Goal: Understand process/instructions: Learn how to perform a task or action

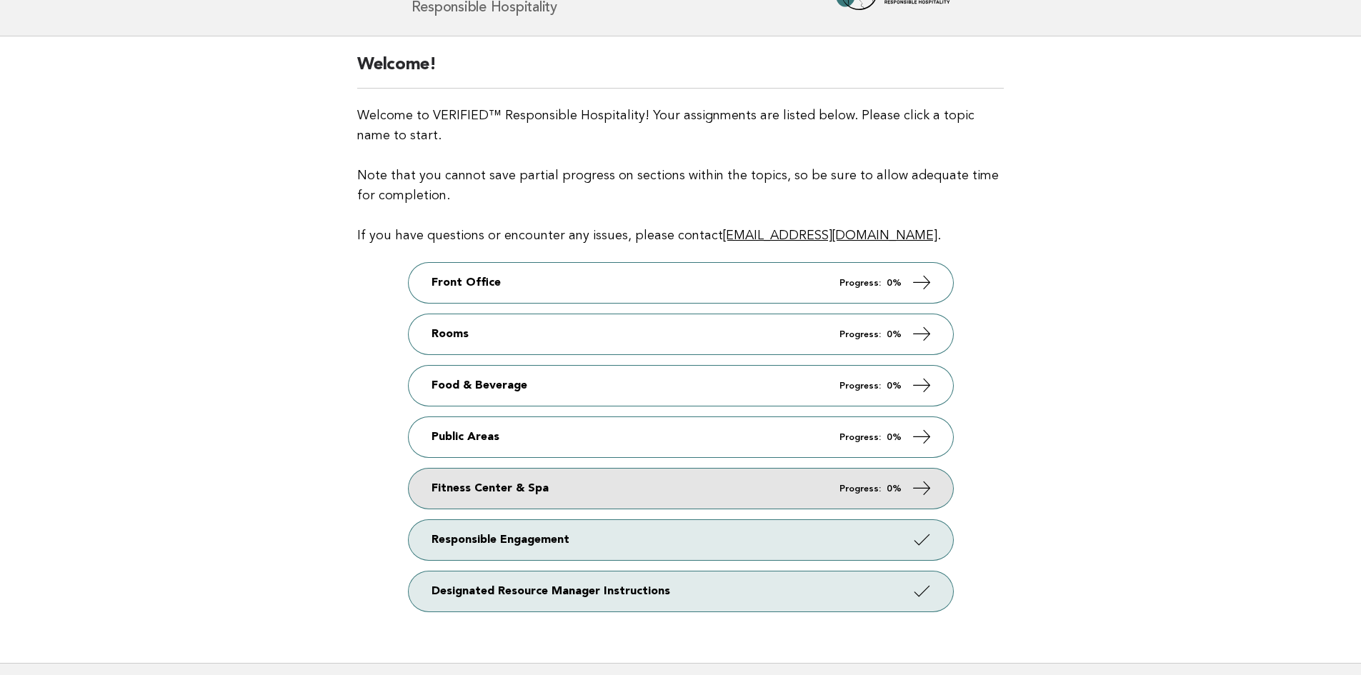
scroll to position [143, 0]
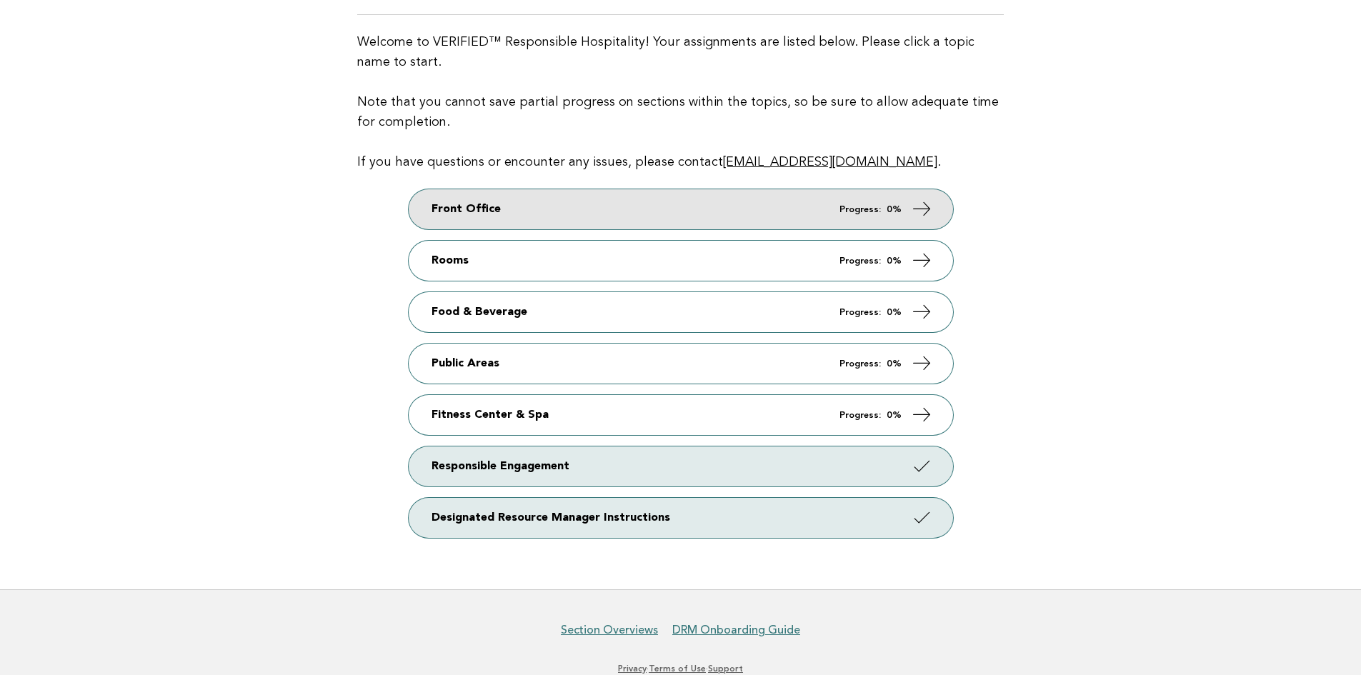
click at [874, 211] on em "Progress:" at bounding box center [859, 209] width 41 height 9
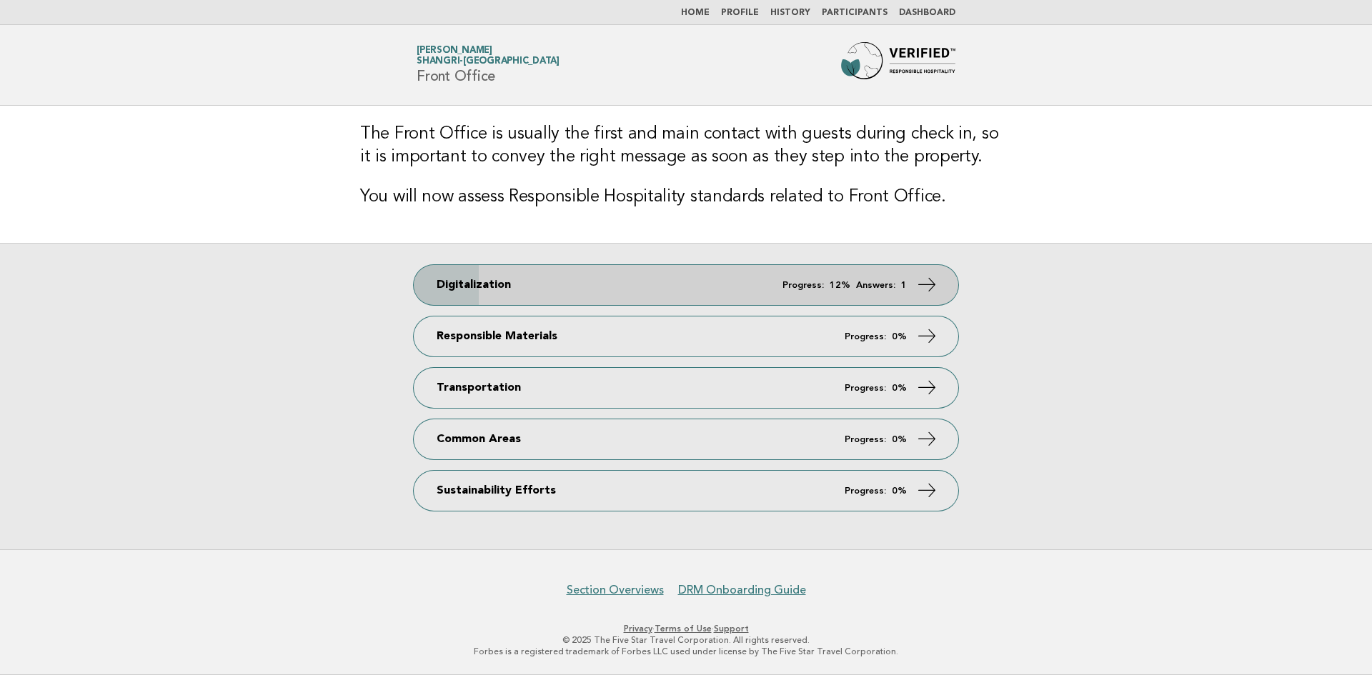
click at [847, 275] on link "Digitalization Progress: 12% Answers: 1" at bounding box center [686, 285] width 544 height 40
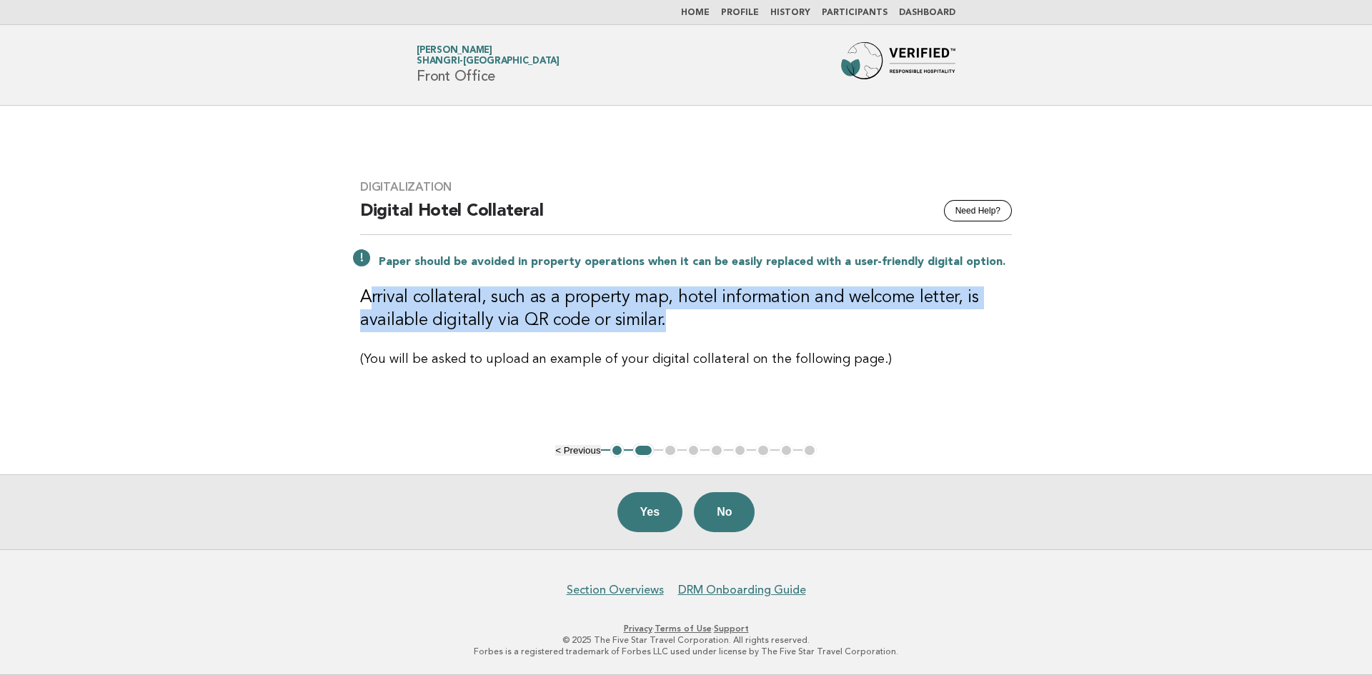
drag, startPoint x: 369, startPoint y: 299, endPoint x: 672, endPoint y: 326, distance: 303.4
click at [672, 326] on h3 "Arrival collateral, such as a property map, hotel information and welcome lette…" at bounding box center [686, 309] width 652 height 46
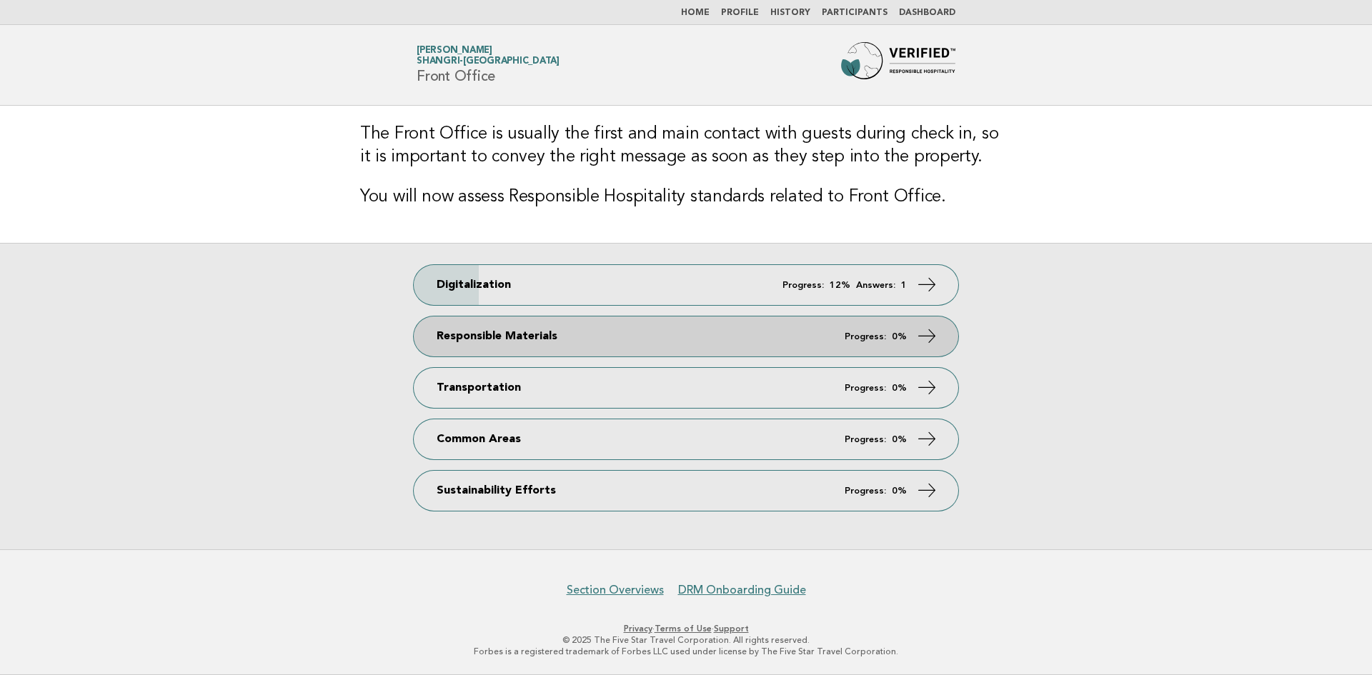
click at [509, 343] on link "Responsible Materials Progress: 0%" at bounding box center [686, 336] width 544 height 40
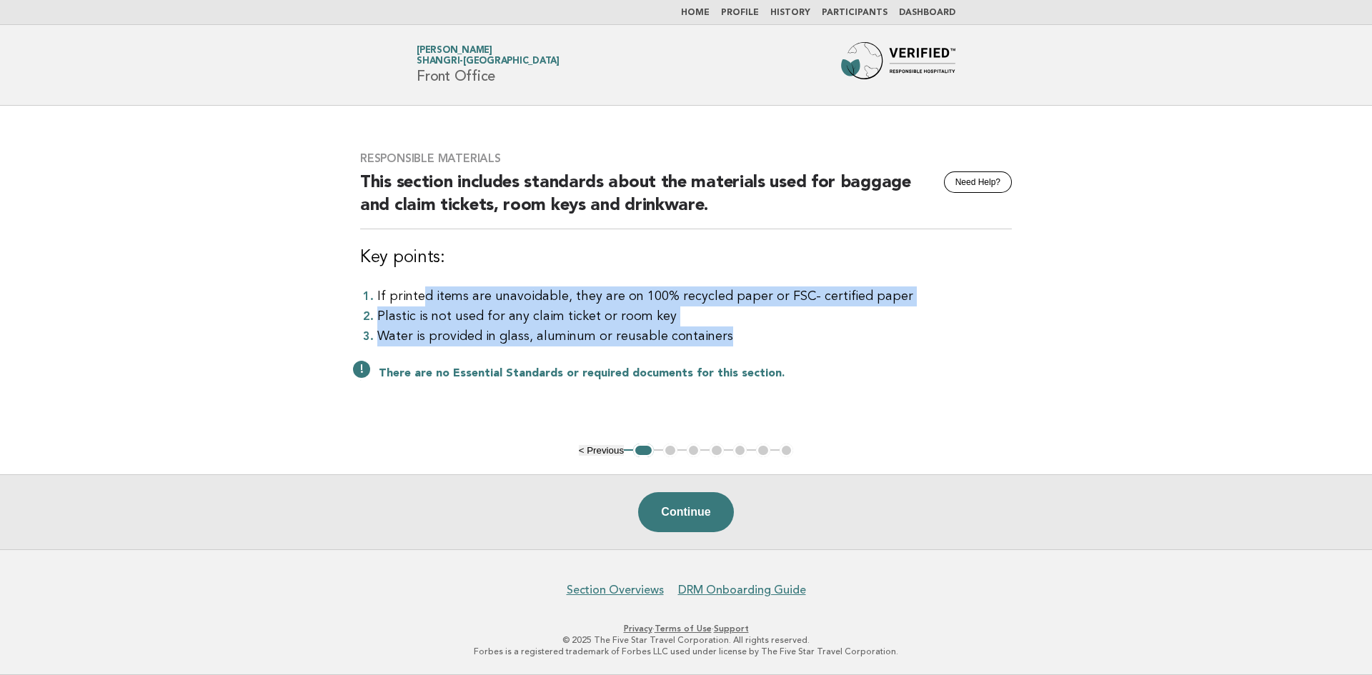
drag, startPoint x: 422, startPoint y: 292, endPoint x: 909, endPoint y: 340, distance: 489.5
click at [909, 340] on ol "If printed items are unavoidable, they are on 100% recycled paper or FSC- certi…" at bounding box center [686, 316] width 652 height 60
click at [633, 339] on li "Water is provided in glass, aluminum or reusable containers" at bounding box center [694, 336] width 634 height 20
drag, startPoint x: 696, startPoint y: 343, endPoint x: 443, endPoint y: 304, distance: 255.8
click at [443, 304] on ol "If printed items are unavoidable, they are on 100% recycled paper or FSC- certi…" at bounding box center [686, 316] width 652 height 60
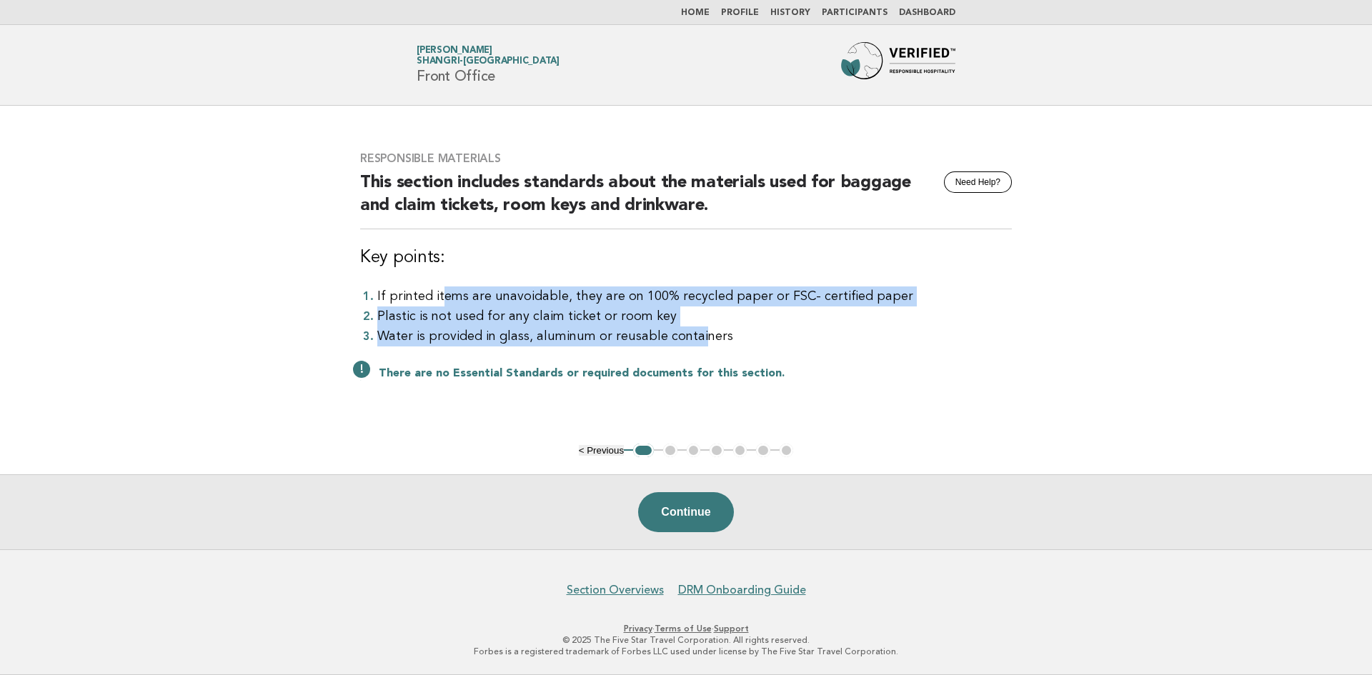
click at [466, 313] on li "Plastic is not used for any claim ticket or room key" at bounding box center [694, 316] width 634 height 20
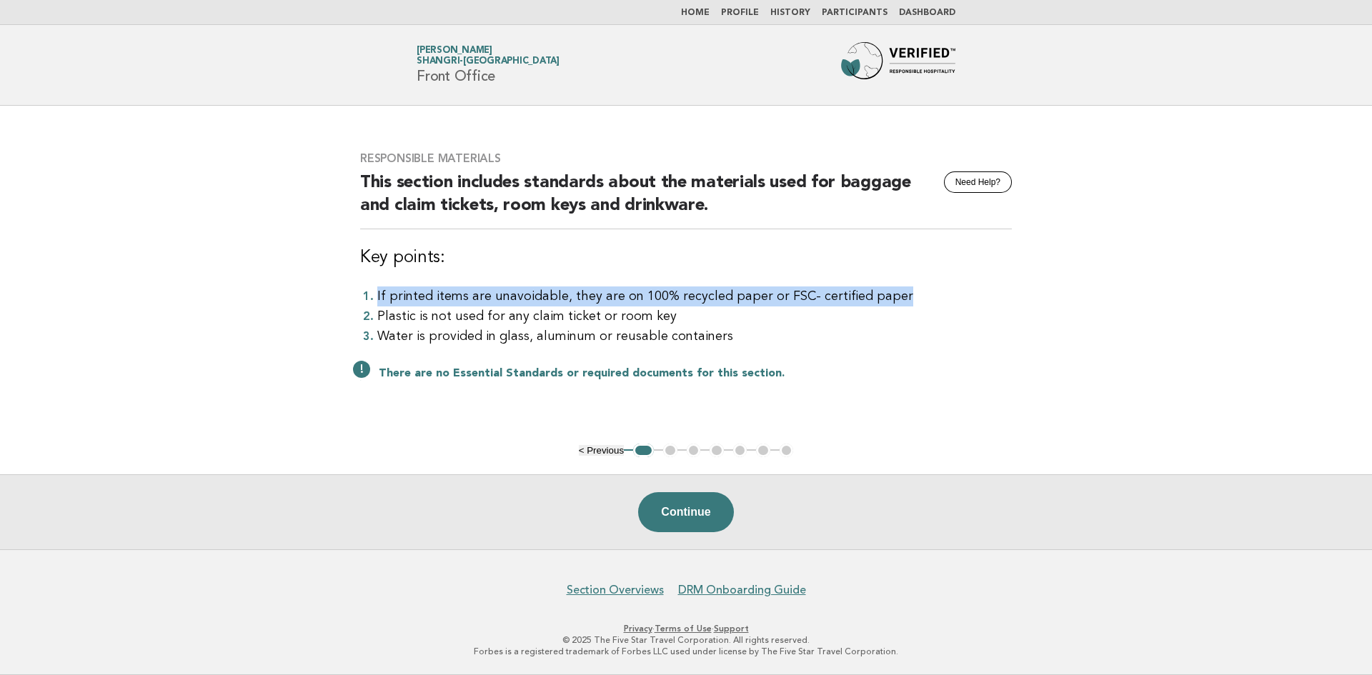
drag, startPoint x: 903, startPoint y: 298, endPoint x: 376, endPoint y: 305, distance: 526.5
click at [377, 305] on li "If printed items are unavoidable, they are on 100% recycled paper or FSC- certi…" at bounding box center [694, 296] width 634 height 20
click at [695, 503] on button "Continue" at bounding box center [685, 512] width 95 height 40
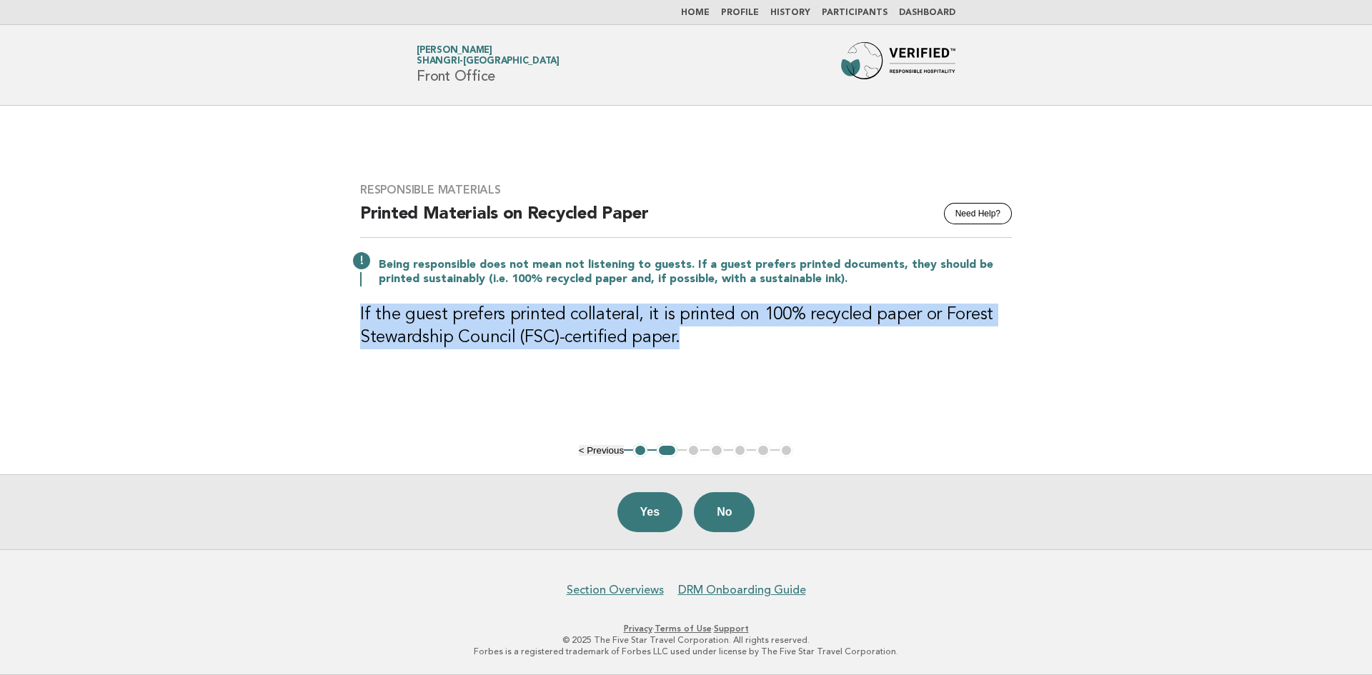
drag, startPoint x: 695, startPoint y: 342, endPoint x: 311, endPoint y: 302, distance: 386.4
click at [311, 302] on main "Responsible Materials Need Help? Printed Materials on Recycled Paper Being resp…" at bounding box center [686, 328] width 1372 height 444
copy h3 "If the guest prefers printed collateral, it is printed on 100% recycled paper o…"
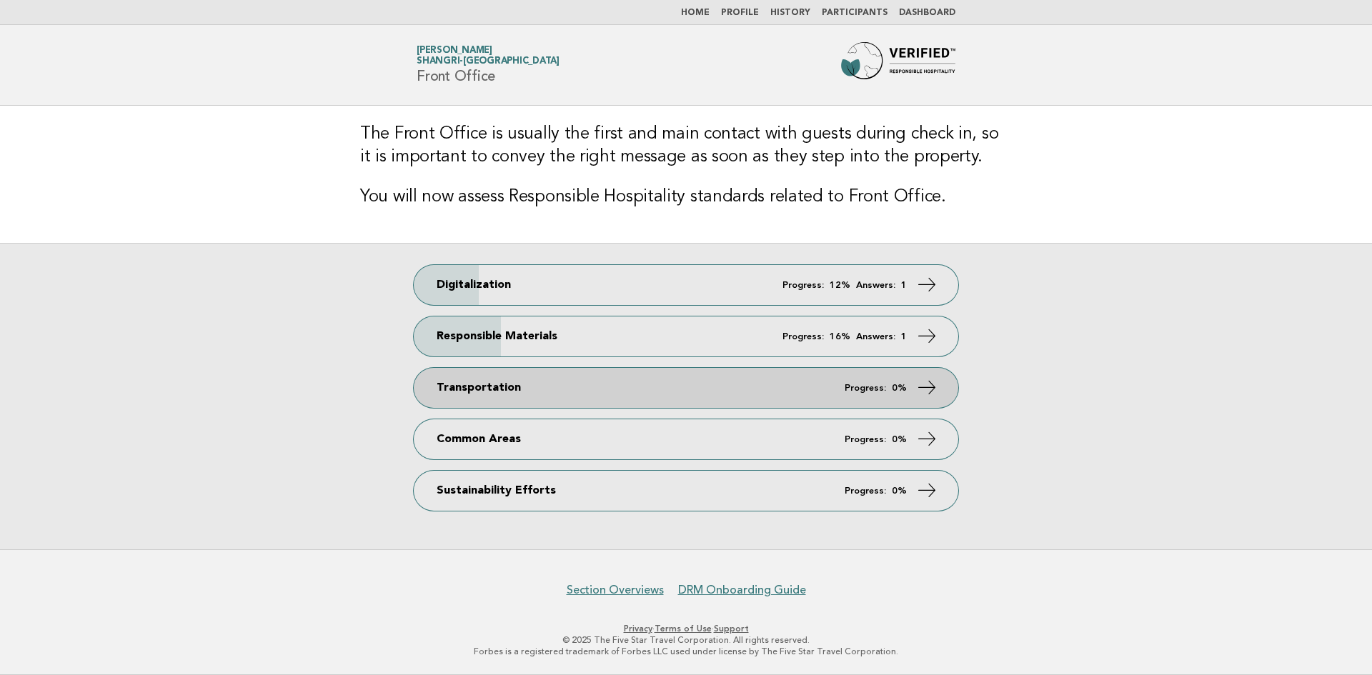
click at [569, 394] on link "Transportation Progress: 0%" at bounding box center [686, 388] width 544 height 40
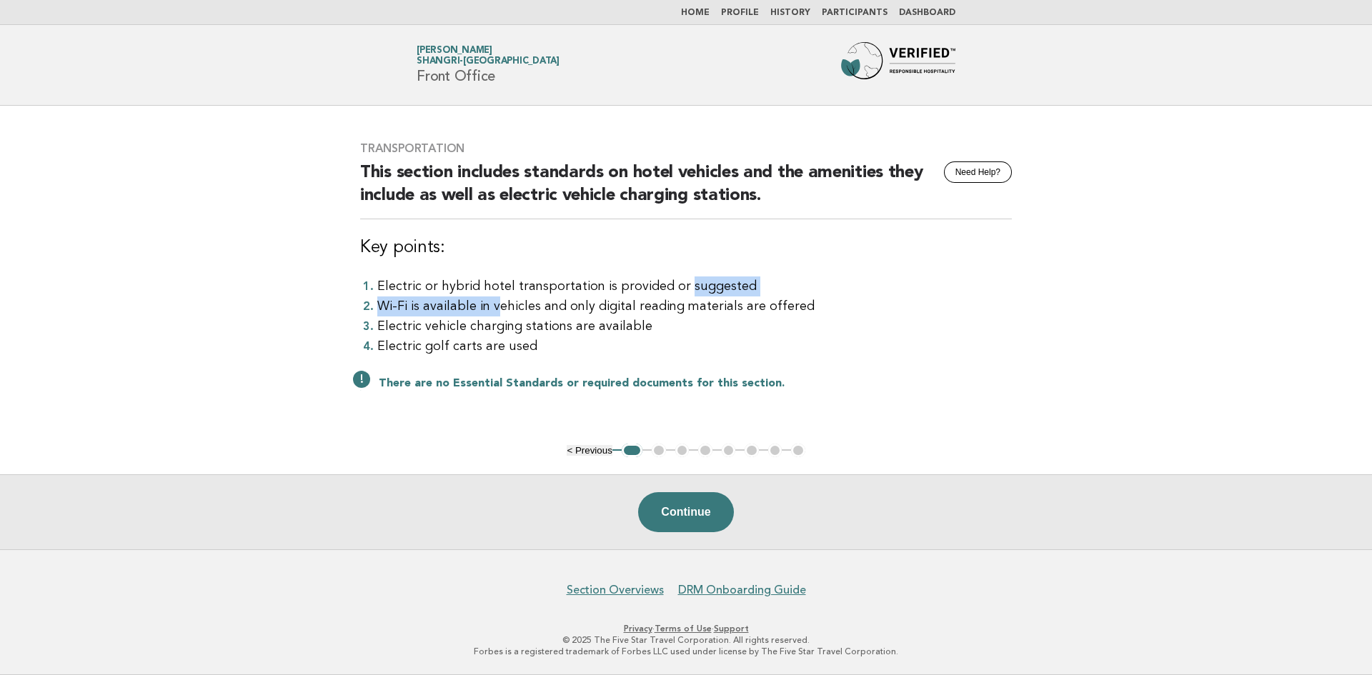
drag, startPoint x: 679, startPoint y: 285, endPoint x: 496, endPoint y: 306, distance: 183.4
click at [496, 306] on ol "Electric or hybrid hotel transportation is provided or suggested Wi-Fi is avail…" at bounding box center [686, 316] width 652 height 80
click at [664, 310] on li "Wi-Fi is available in vehicles and only digital reading materials are offered" at bounding box center [694, 306] width 634 height 20
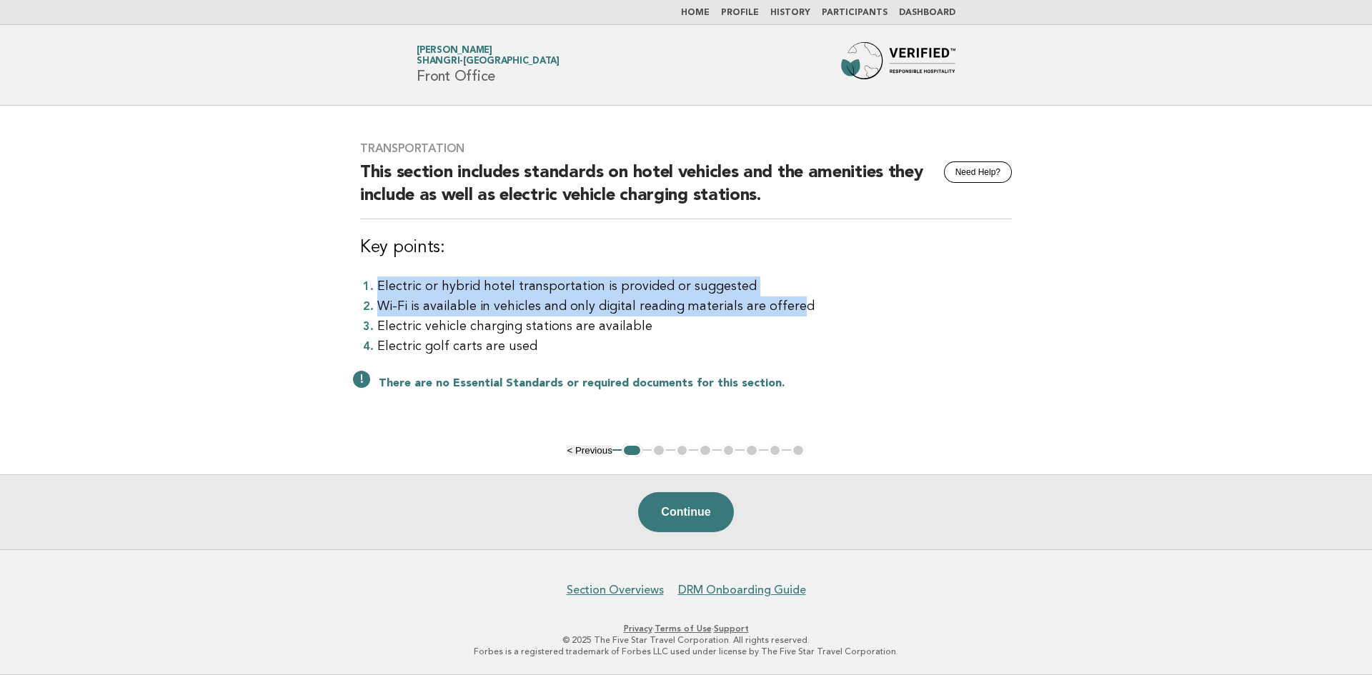
drag, startPoint x: 791, startPoint y: 309, endPoint x: 372, endPoint y: 276, distance: 419.9
click at [372, 276] on ol "Electric or hybrid hotel transportation is provided or suggested Wi-Fi is avail…" at bounding box center [686, 316] width 652 height 80
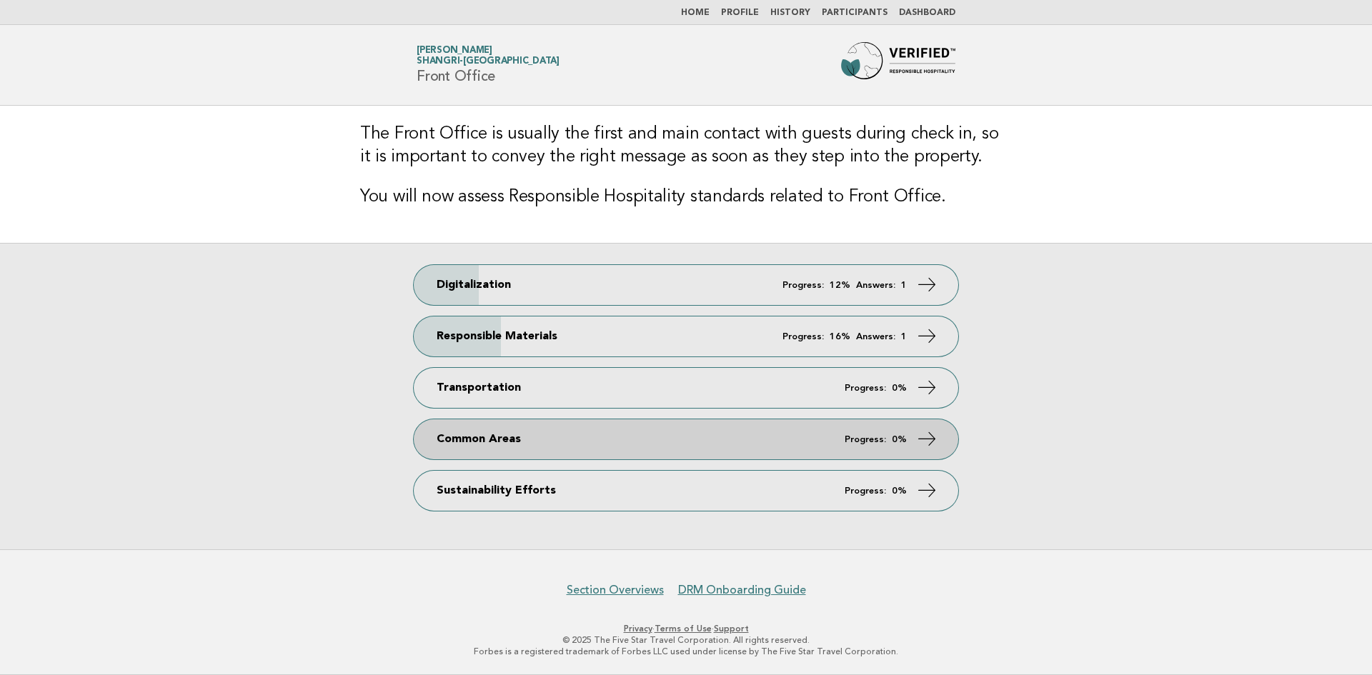
click at [517, 451] on link "Common Areas Progress: 0%" at bounding box center [686, 439] width 544 height 40
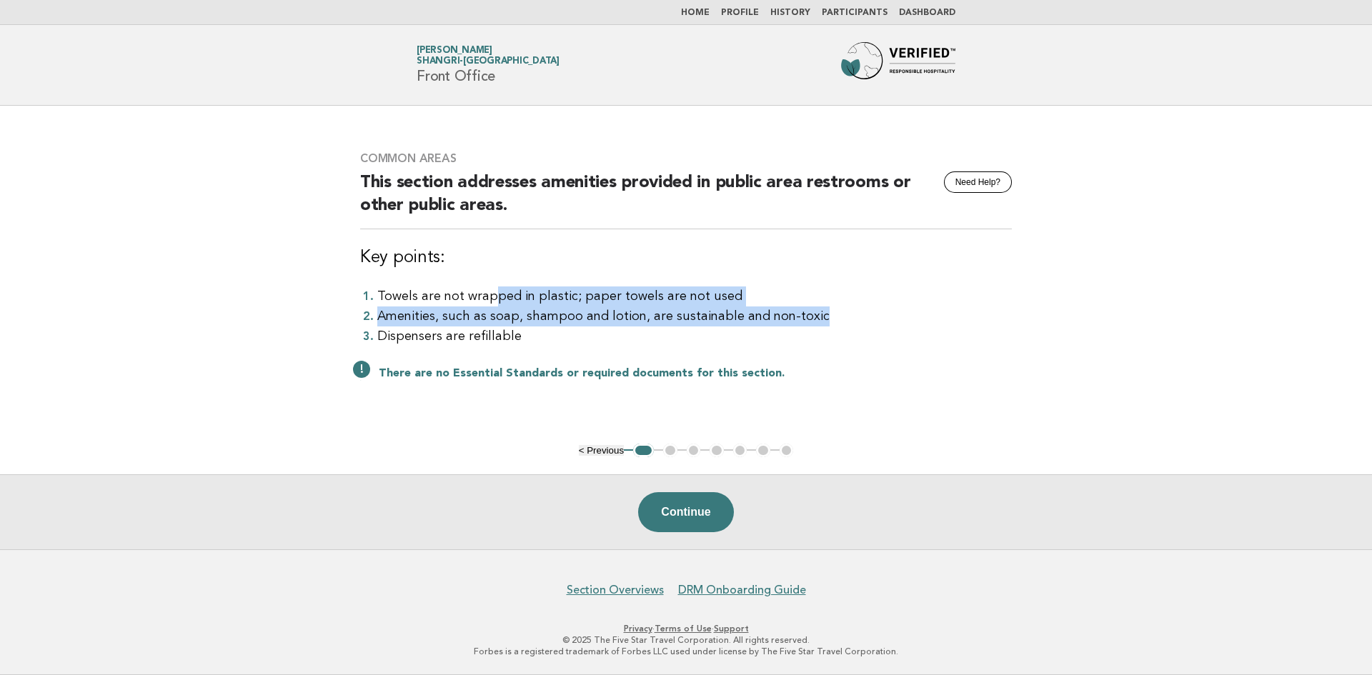
drag, startPoint x: 490, startPoint y: 294, endPoint x: 821, endPoint y: 321, distance: 331.9
click at [821, 321] on ol "Towels are not wrapped in plastic; paper towels are not used Amenities, such as…" at bounding box center [686, 316] width 652 height 60
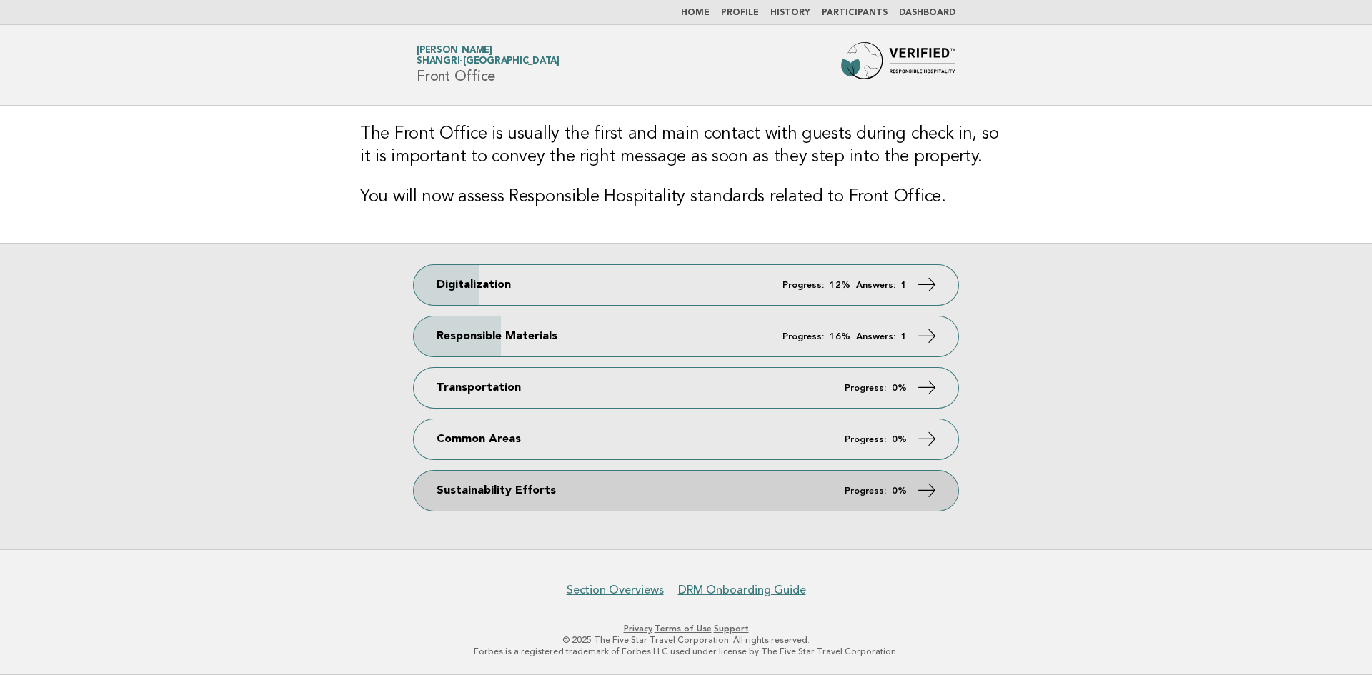
click at [600, 489] on link "Sustainability Efforts Progress: 0%" at bounding box center [686, 491] width 544 height 40
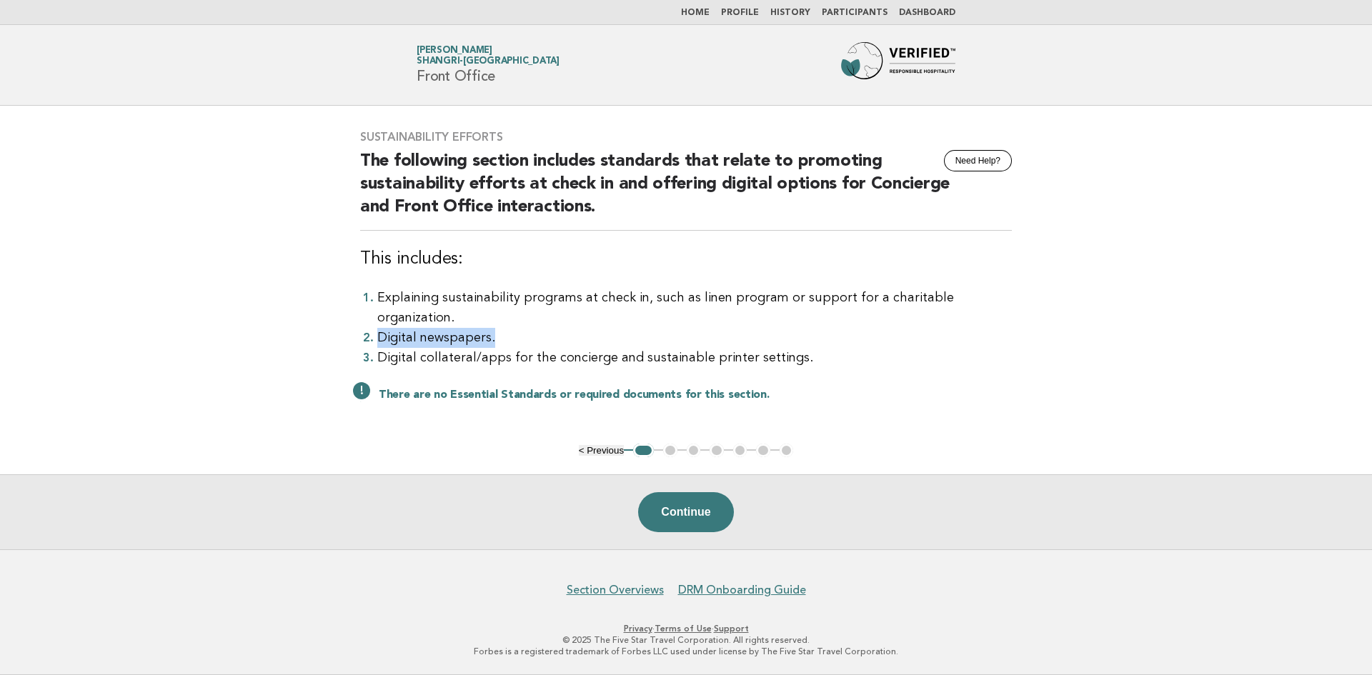
drag, startPoint x: 512, startPoint y: 326, endPoint x: 376, endPoint y: 326, distance: 136.4
click at [377, 328] on li "Digital newspapers." at bounding box center [694, 338] width 634 height 20
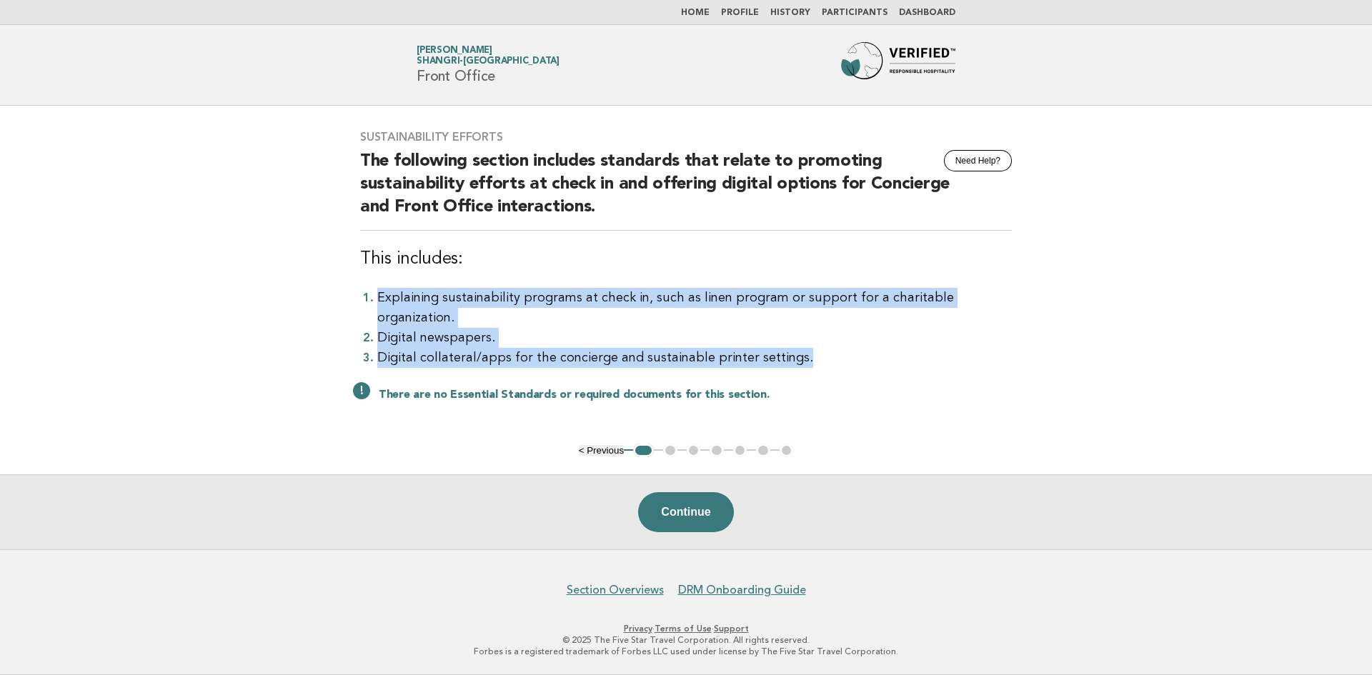
drag, startPoint x: 798, startPoint y: 351, endPoint x: 363, endPoint y: 306, distance: 437.3
click at [363, 306] on ol "Explaining sustainability programs at check in, such as linen program or suppor…" at bounding box center [686, 328] width 652 height 80
